Goal: Task Accomplishment & Management: Use online tool/utility

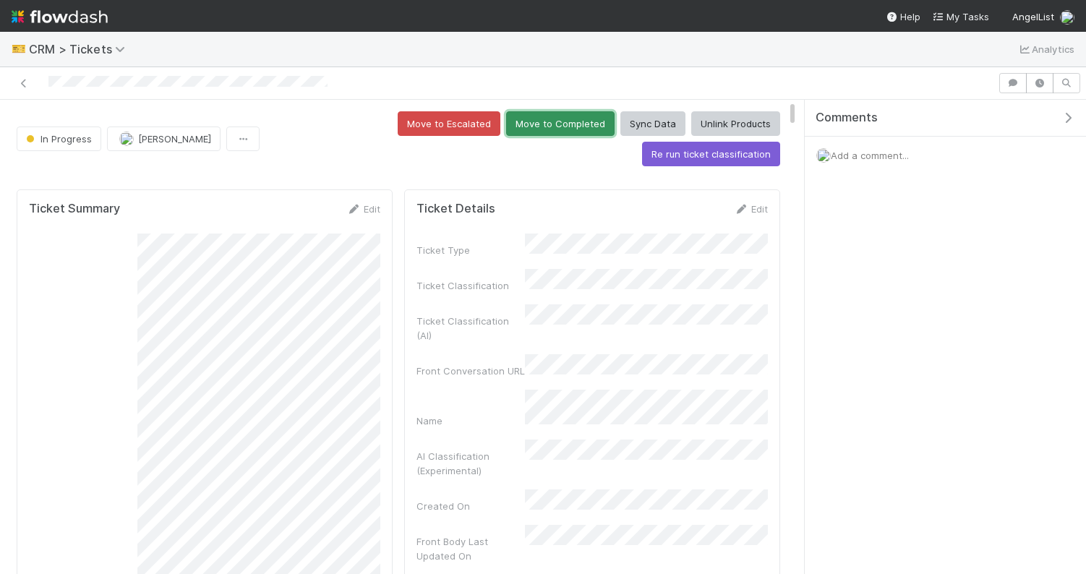
click at [506, 120] on button "Move to Completed" at bounding box center [560, 123] width 108 height 25
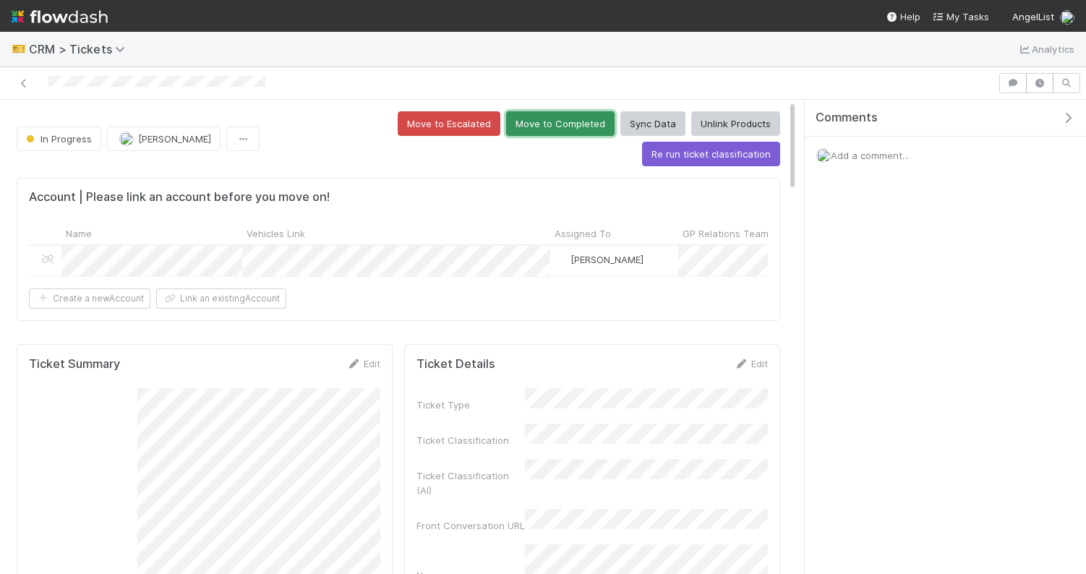
click at [506, 122] on button "Move to Completed" at bounding box center [560, 123] width 108 height 25
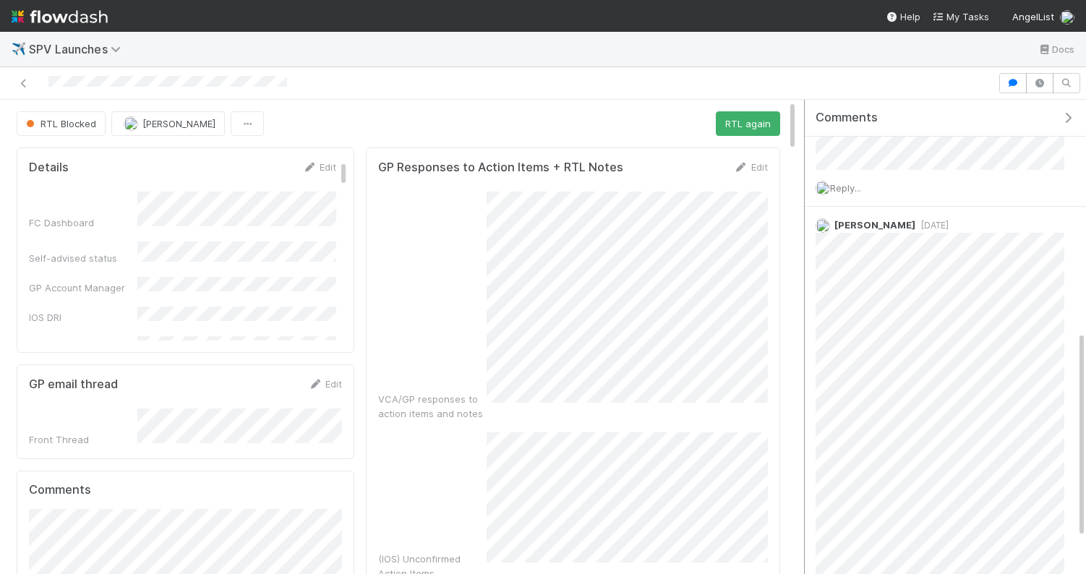
scroll to position [611, 0]
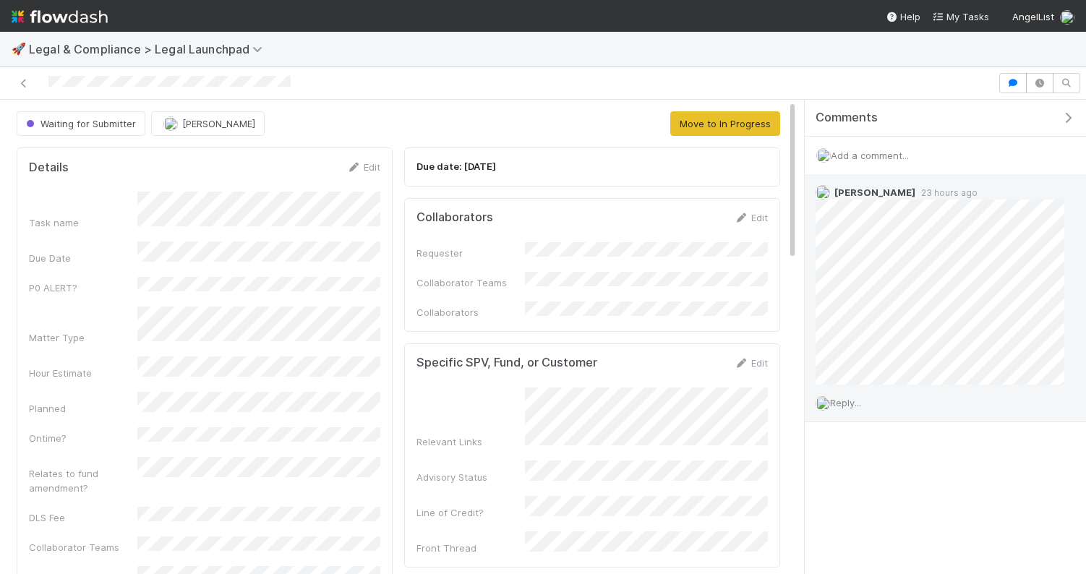
click at [846, 403] on span "Reply..." at bounding box center [845, 403] width 31 height 12
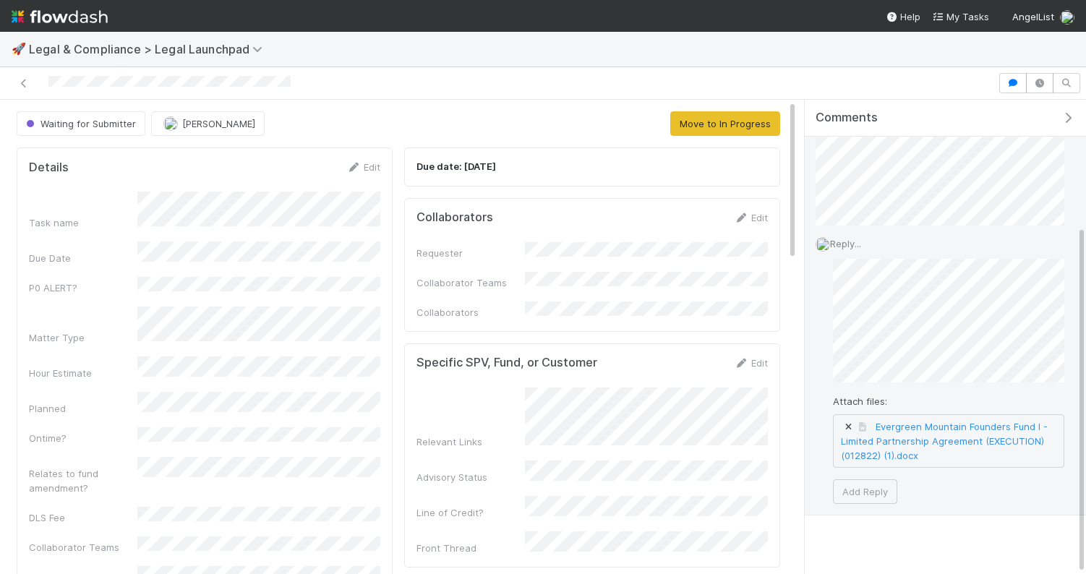
scroll to position [171, 0]
click at [862, 475] on button "Add Reply" at bounding box center [865, 479] width 64 height 25
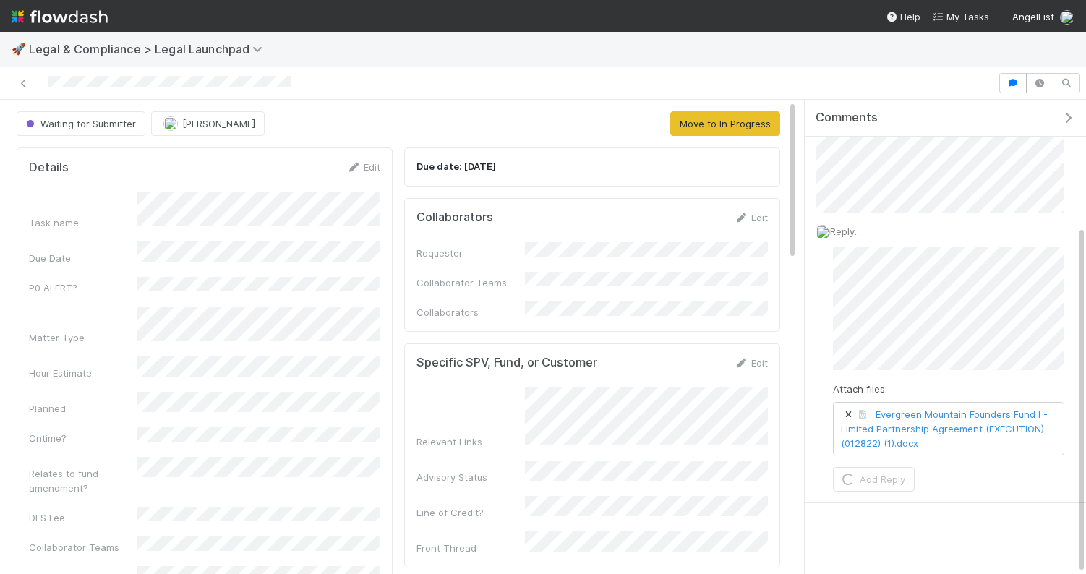
scroll to position [0, 0]
